Goal: Go to known website: Access a specific website the user already knows

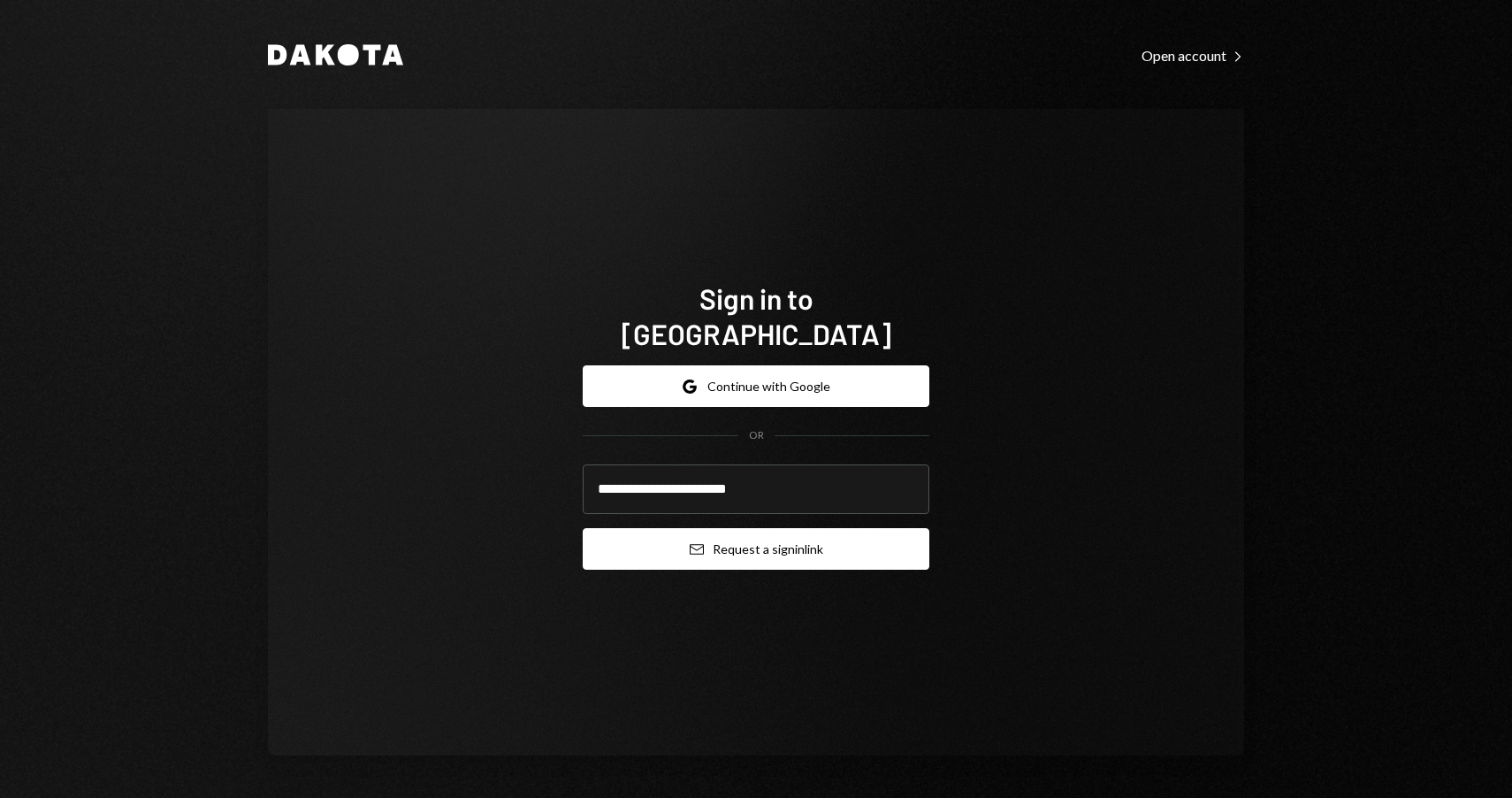
type input "**********"
click at [774, 538] on button "Email Request a sign in link" at bounding box center [756, 549] width 347 height 42
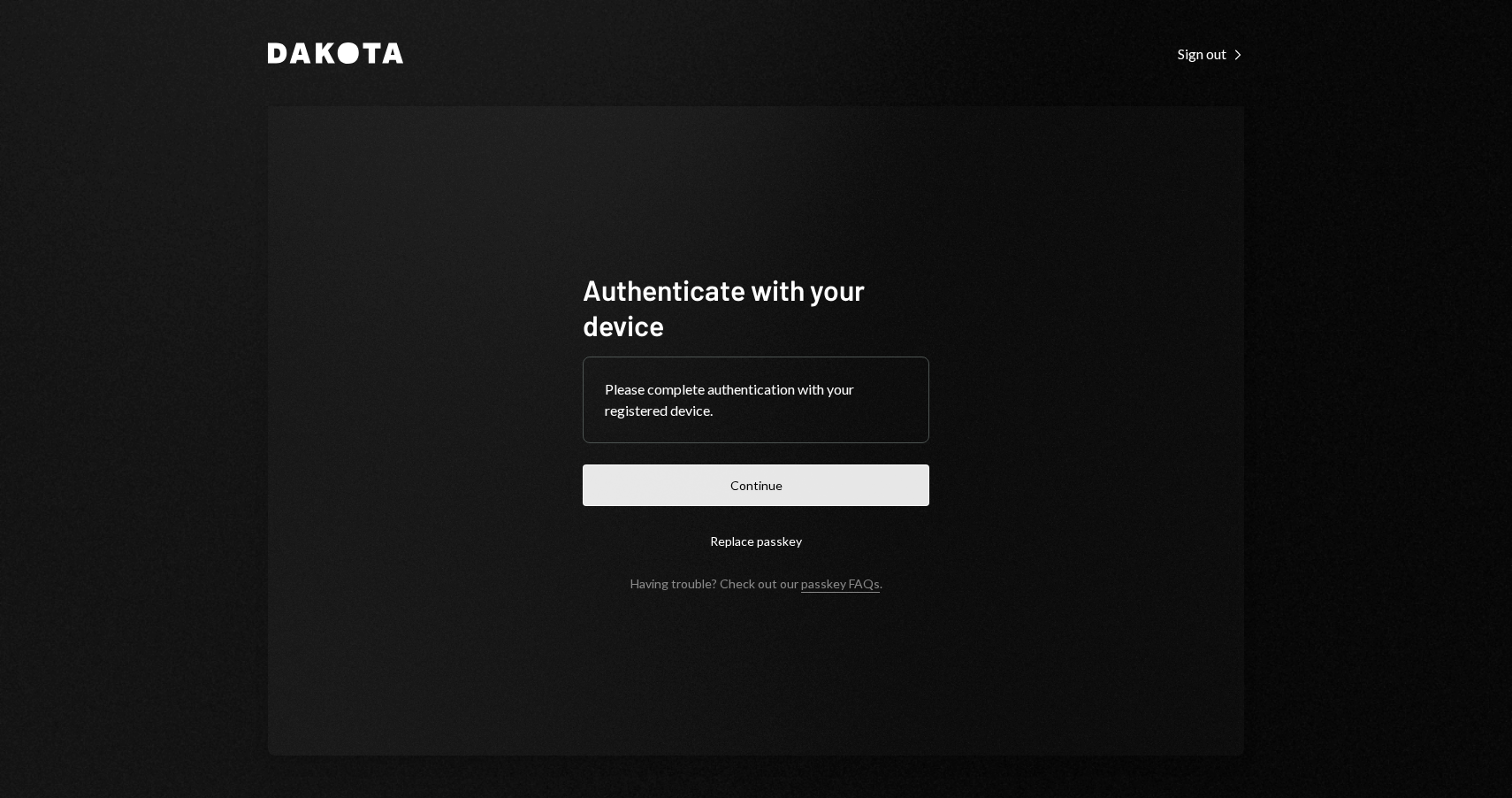
click at [701, 496] on button "Continue" at bounding box center [756, 485] width 347 height 42
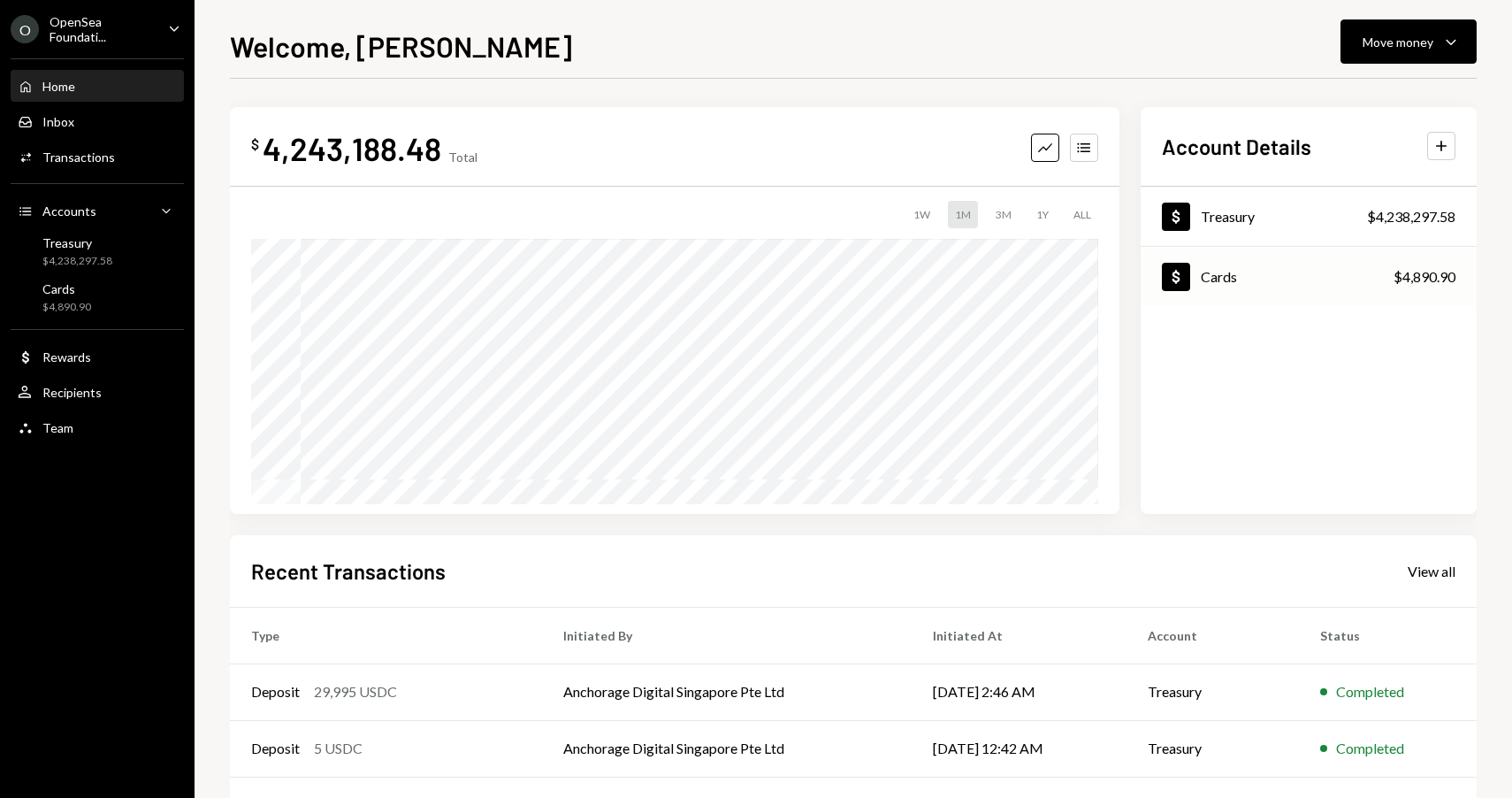
scroll to position [185, 0]
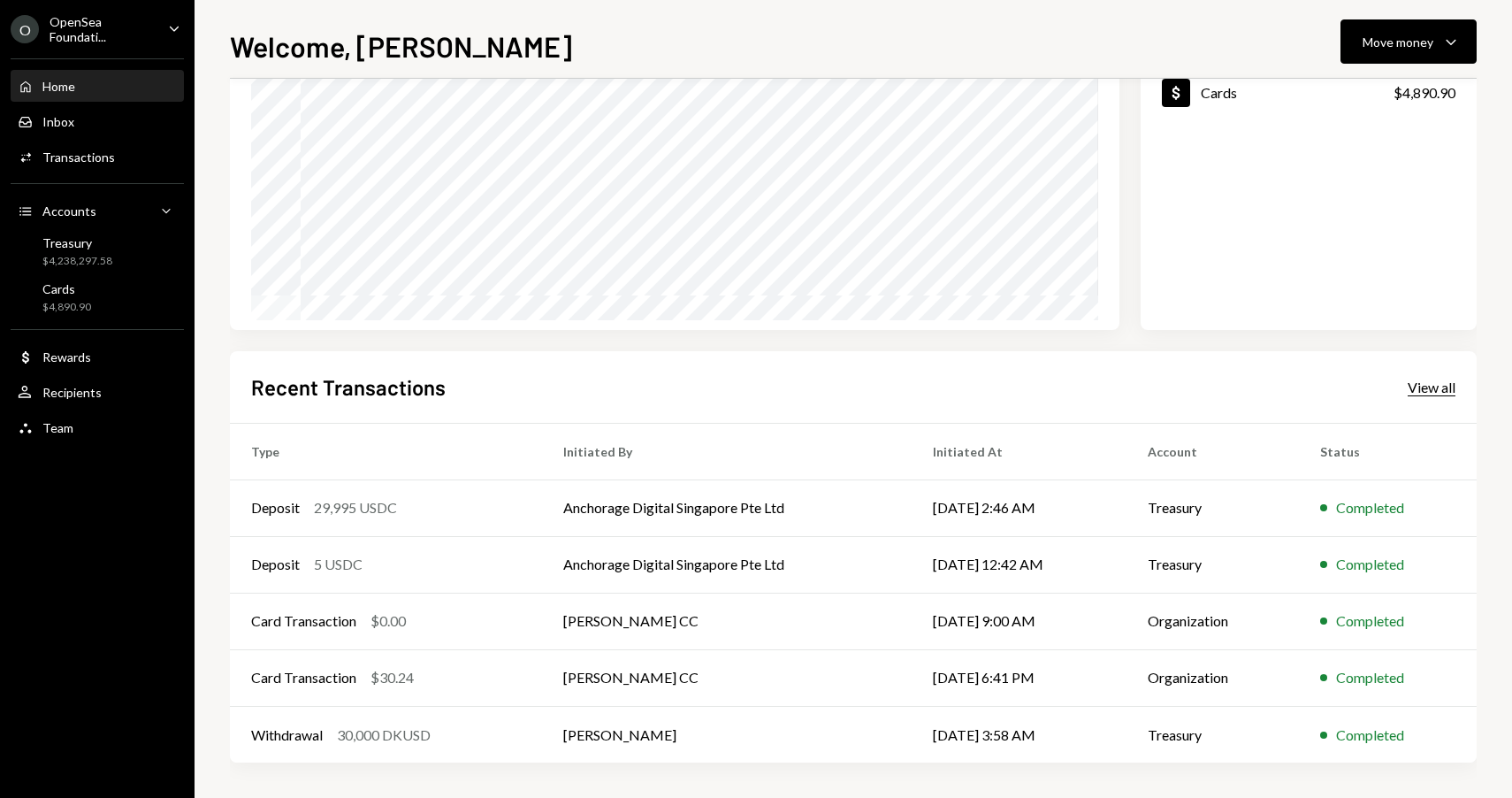
click at [1442, 386] on div "View all" at bounding box center [1431, 387] width 47 height 17
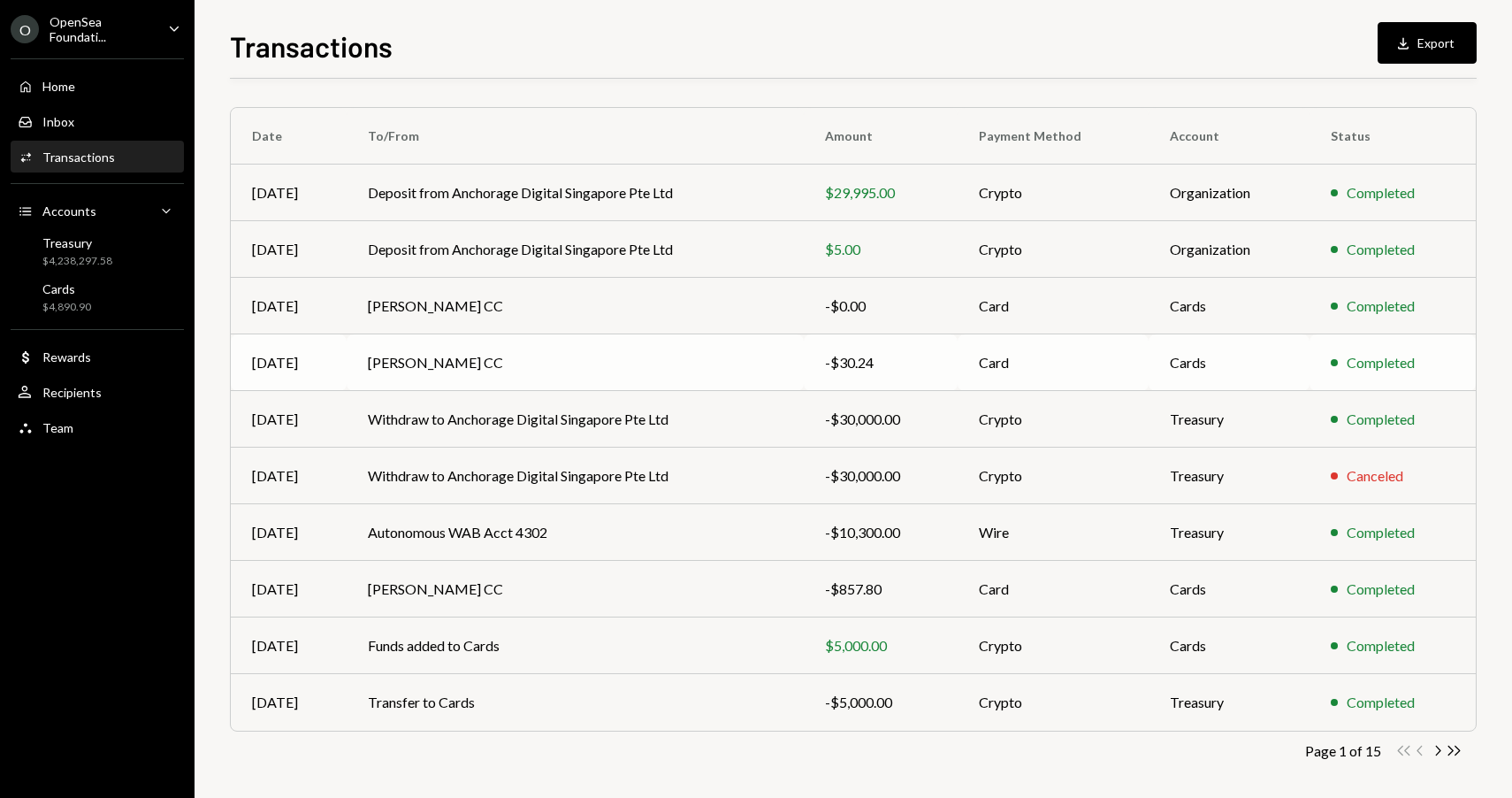
scroll to position [125, 0]
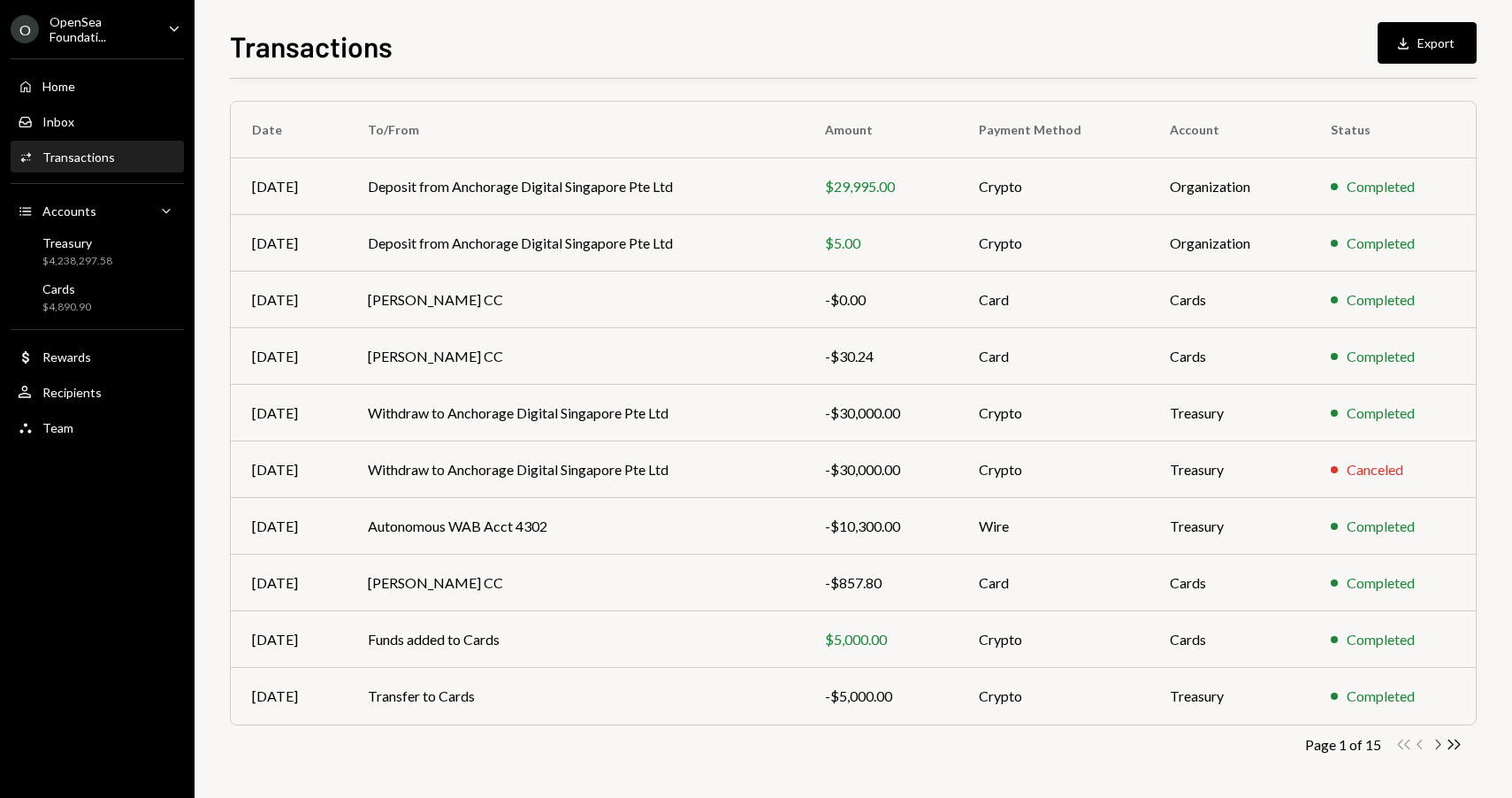
click at [1435, 746] on icon "Chevron Right" at bounding box center [1437, 744] width 16 height 16
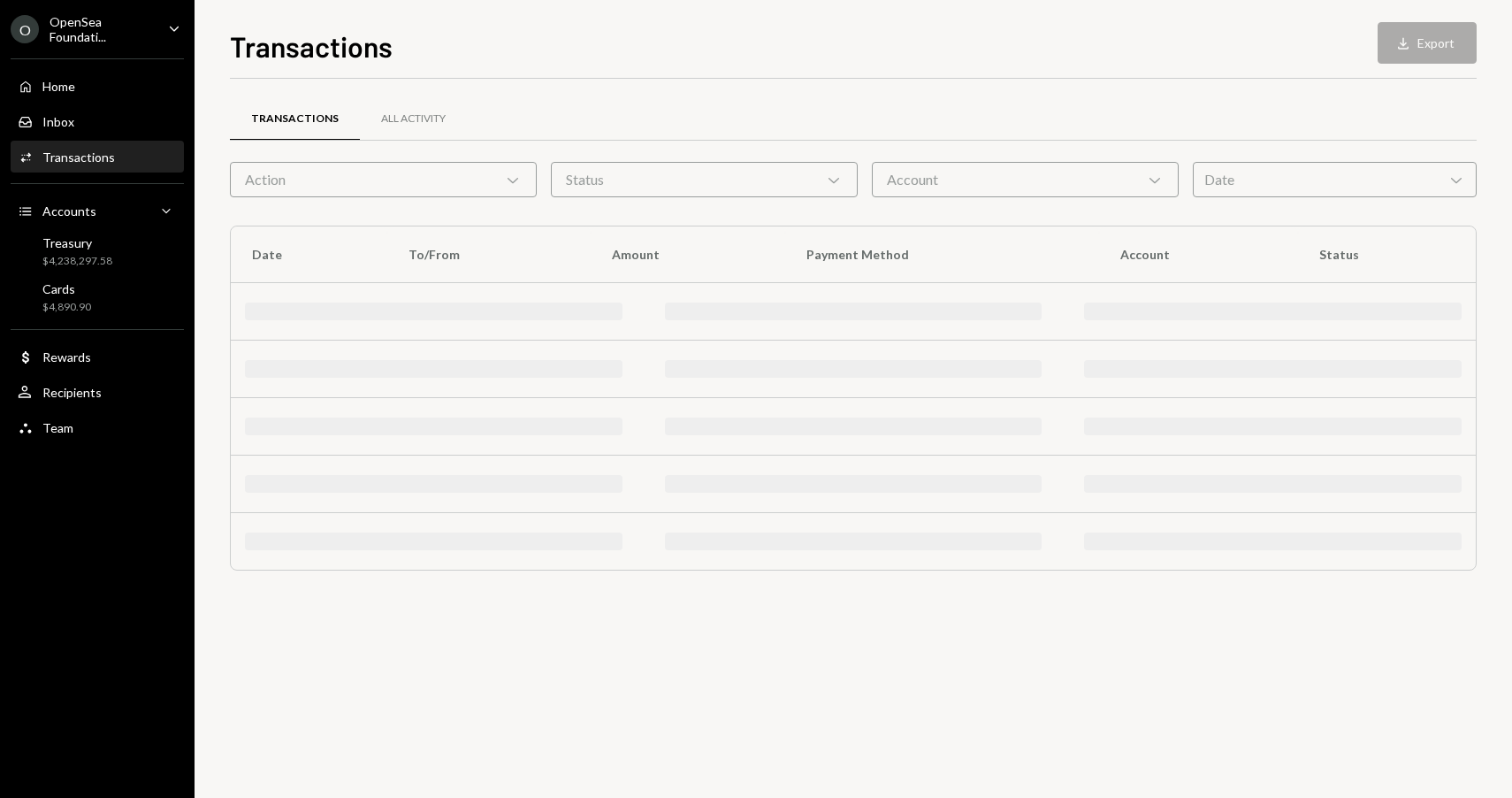
scroll to position [0, 0]
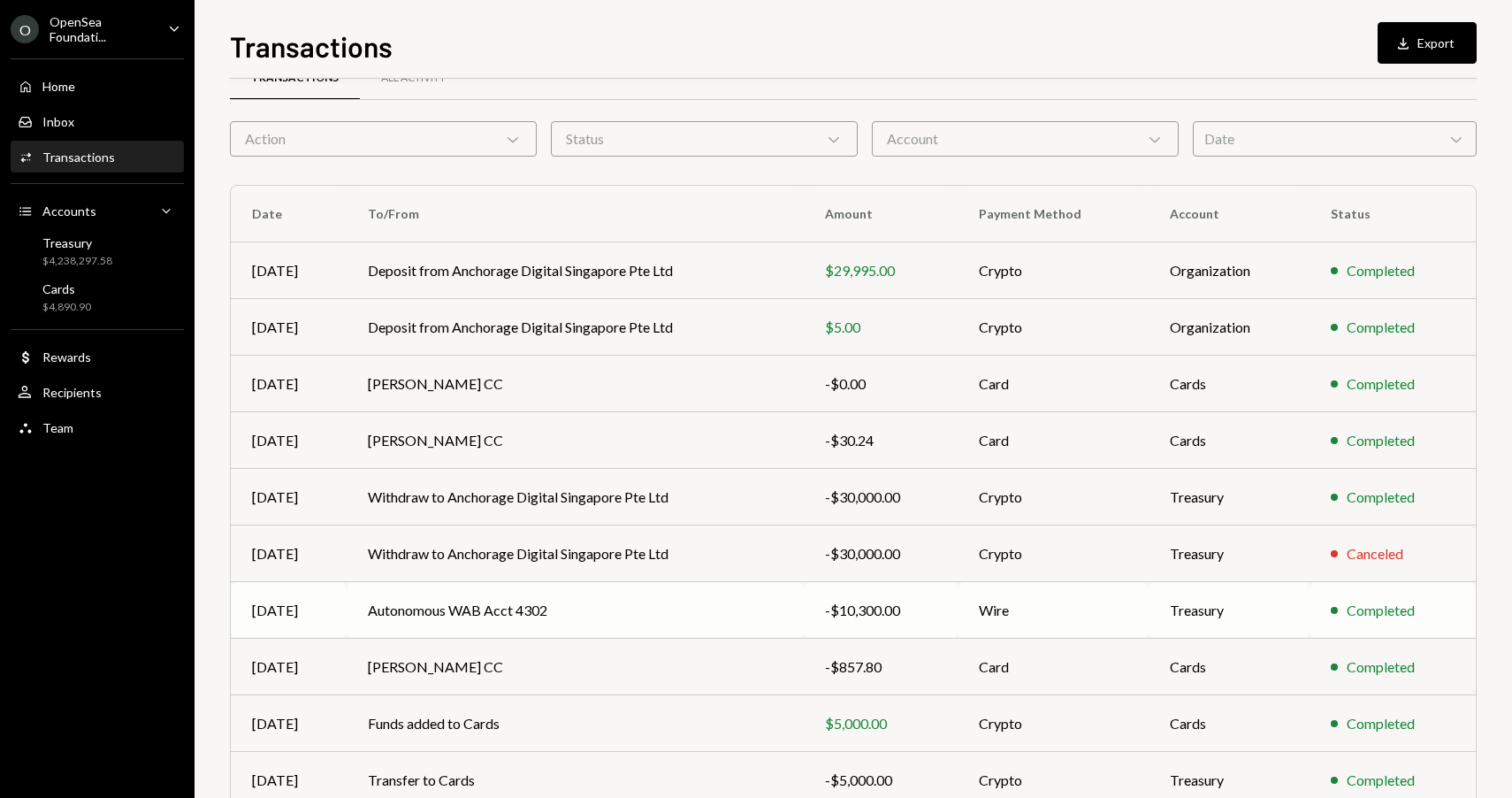
scroll to position [126, 0]
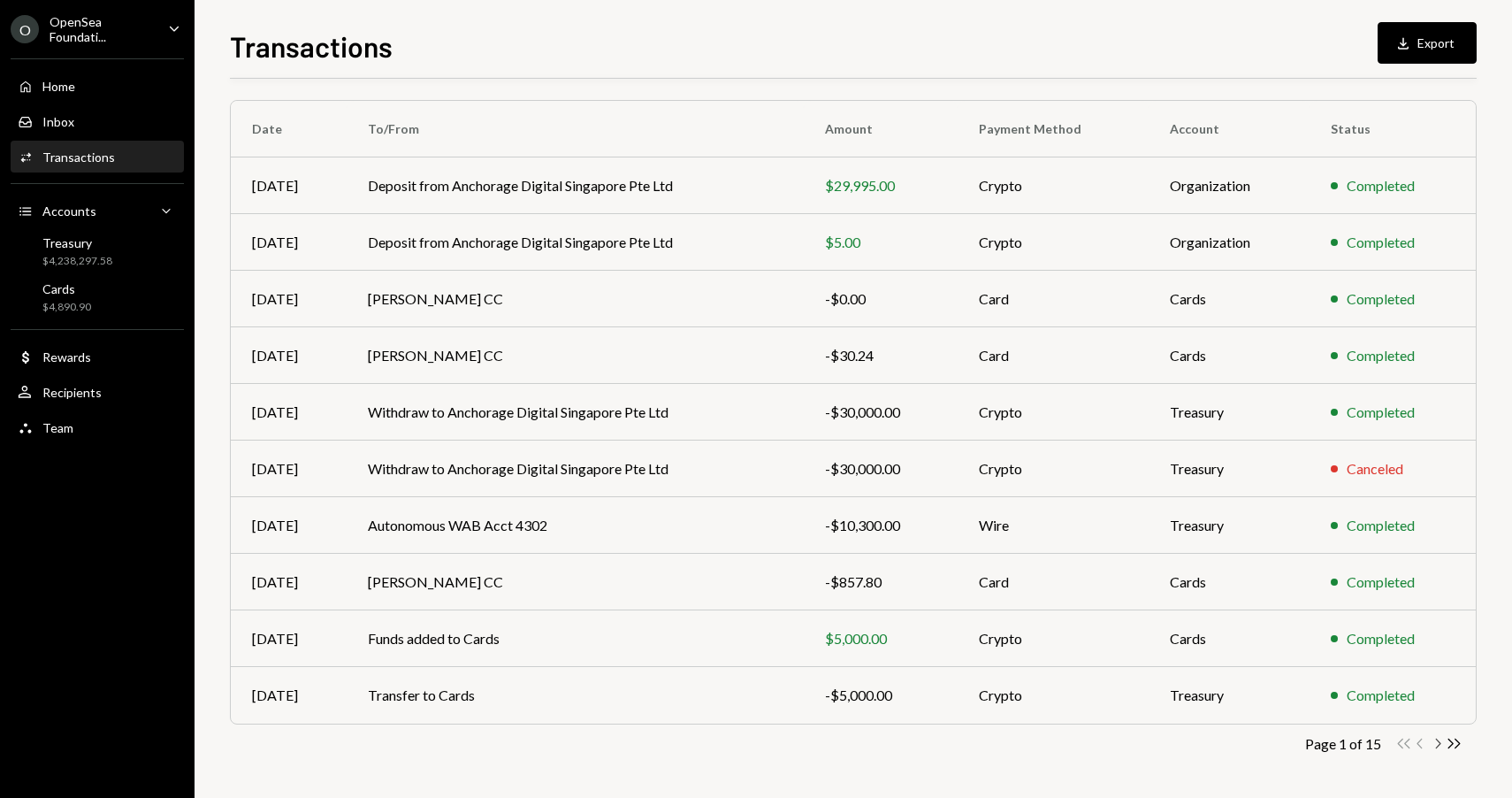
click at [1438, 743] on icon "Chevron Right" at bounding box center [1437, 743] width 16 height 16
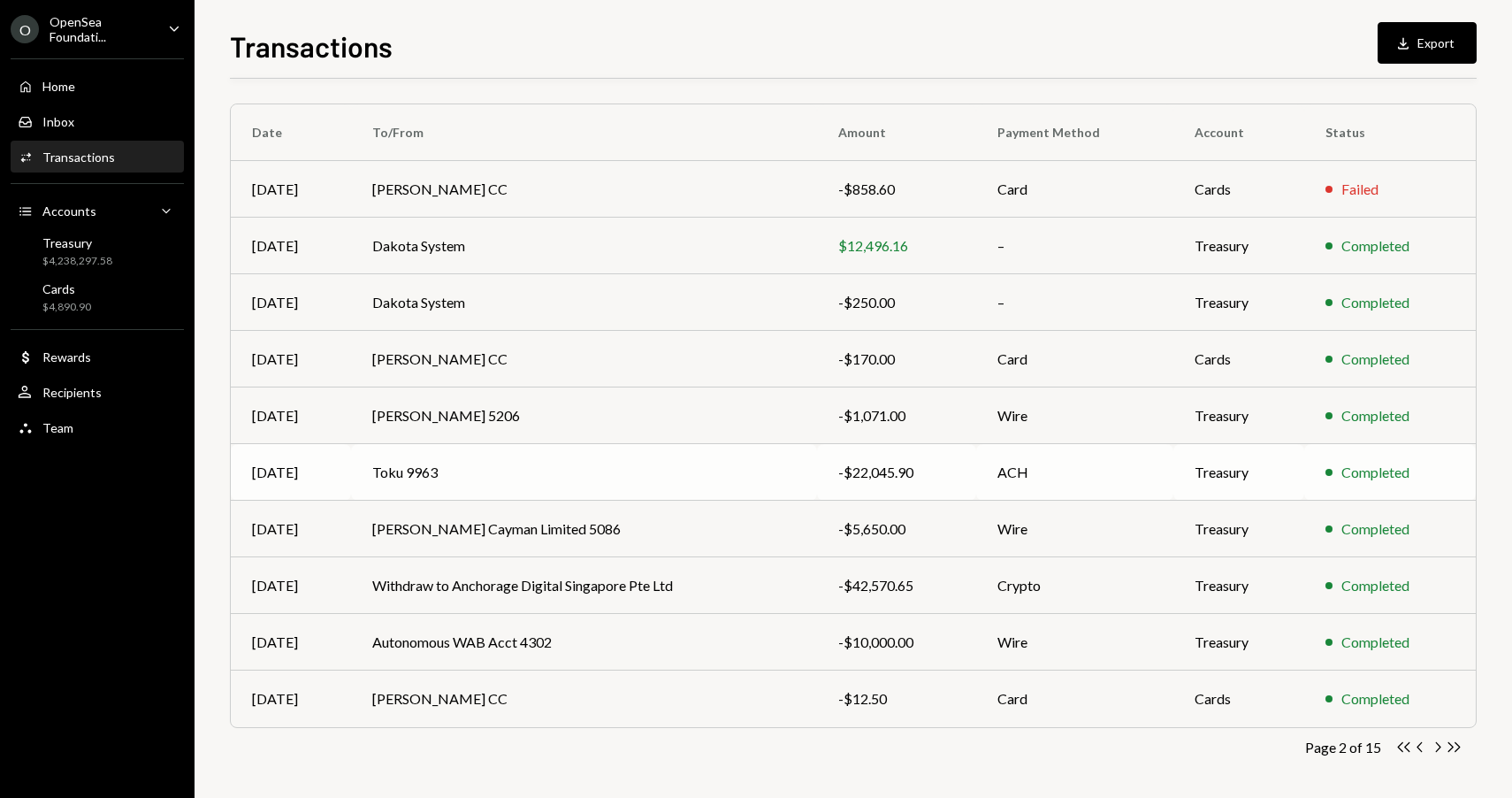
scroll to position [0, 0]
